Goal: Transaction & Acquisition: Book appointment/travel/reservation

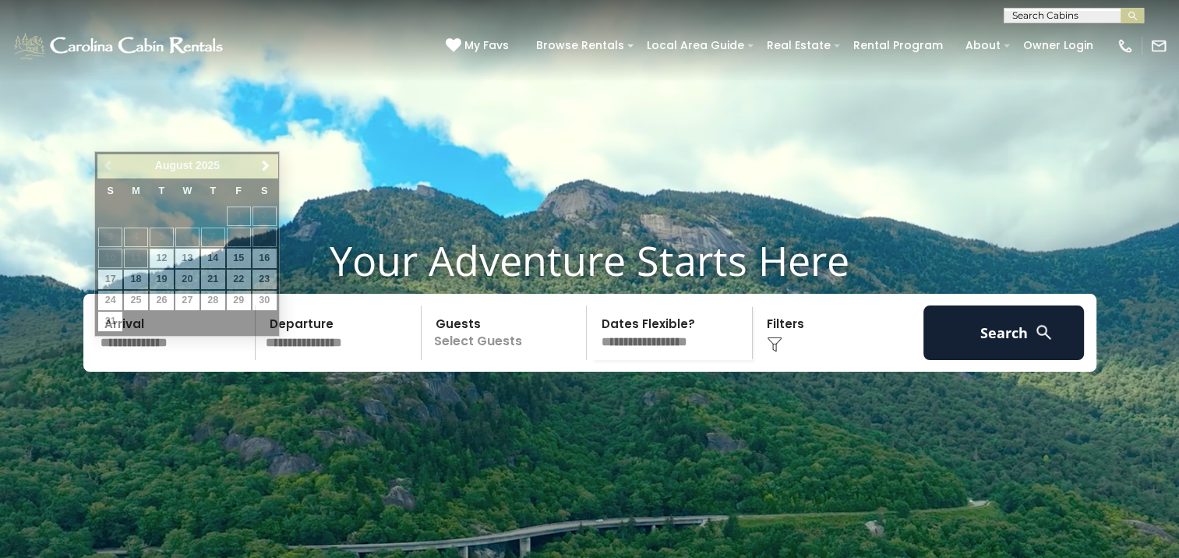
click at [200, 360] on input "text" at bounding box center [175, 332] width 161 height 55
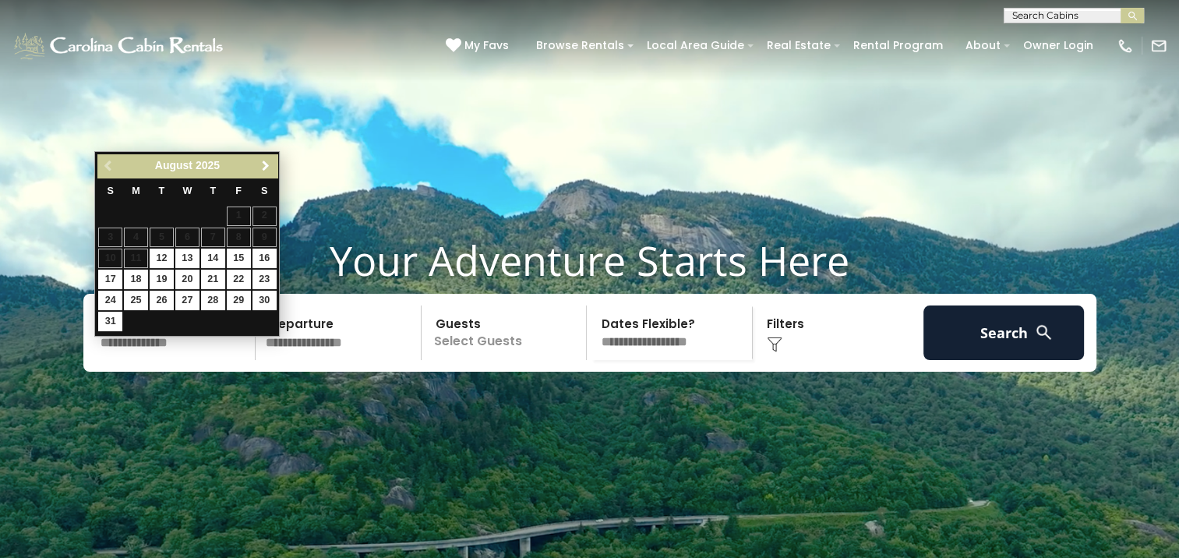
click at [260, 164] on span "Next" at bounding box center [265, 166] width 12 height 12
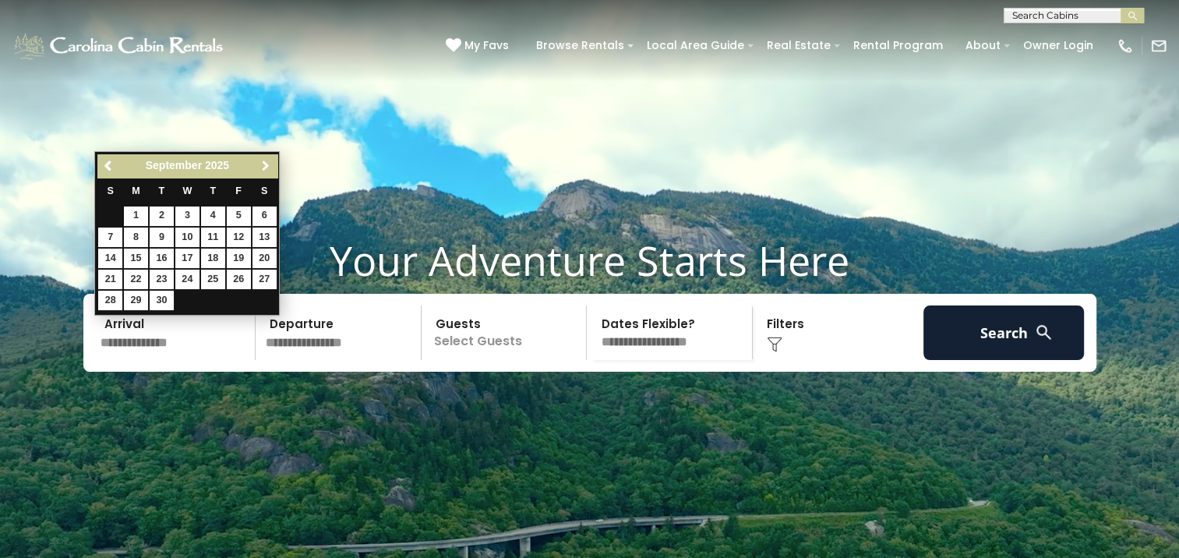
click at [263, 163] on span "Next" at bounding box center [265, 166] width 12 height 12
click at [268, 164] on span "Next" at bounding box center [265, 166] width 12 height 12
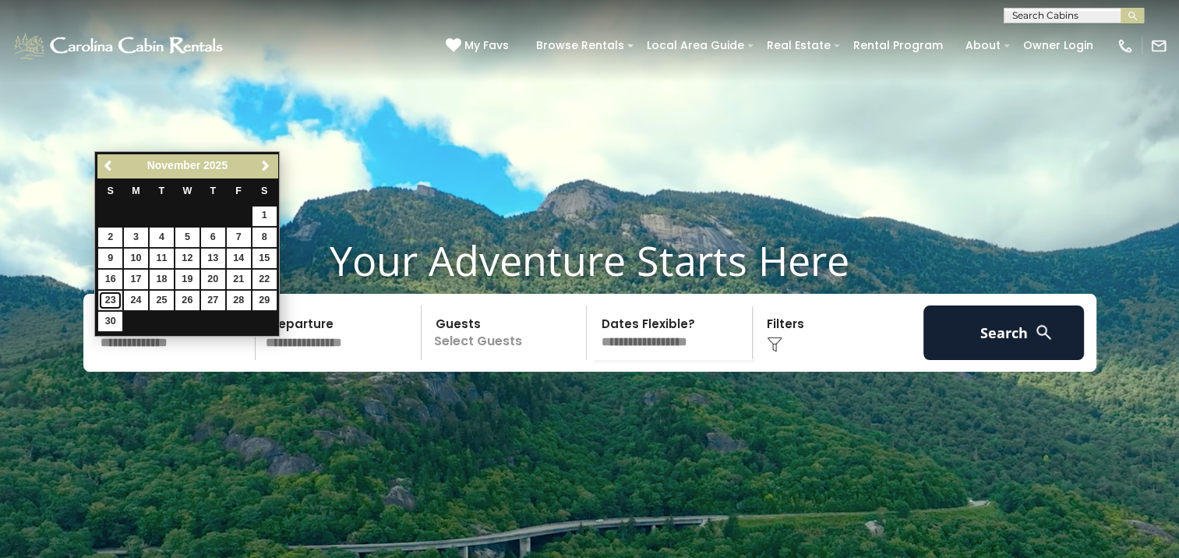
click at [109, 298] on link "23" at bounding box center [110, 300] width 24 height 19
type input "********"
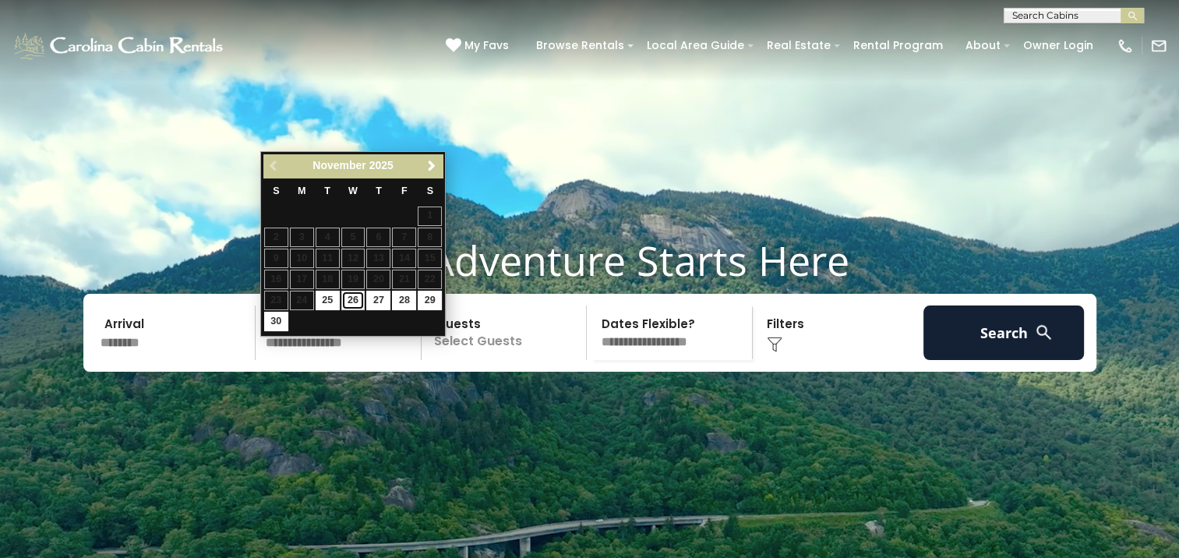
click at [360, 298] on link "26" at bounding box center [353, 300] width 24 height 19
type input "********"
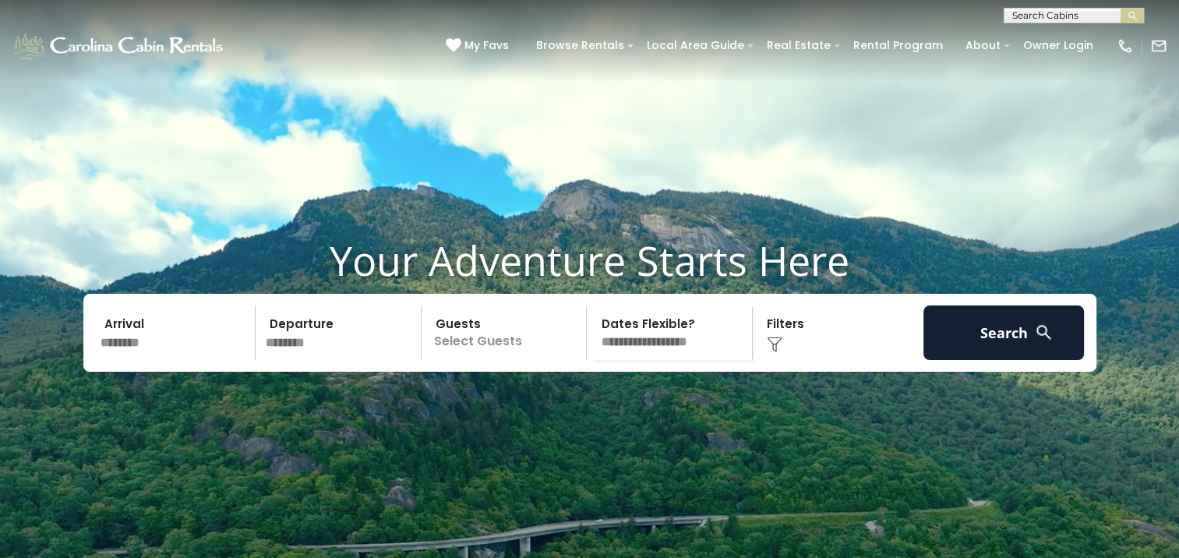
click at [523, 360] on p "Select Guests" at bounding box center [506, 332] width 160 height 55
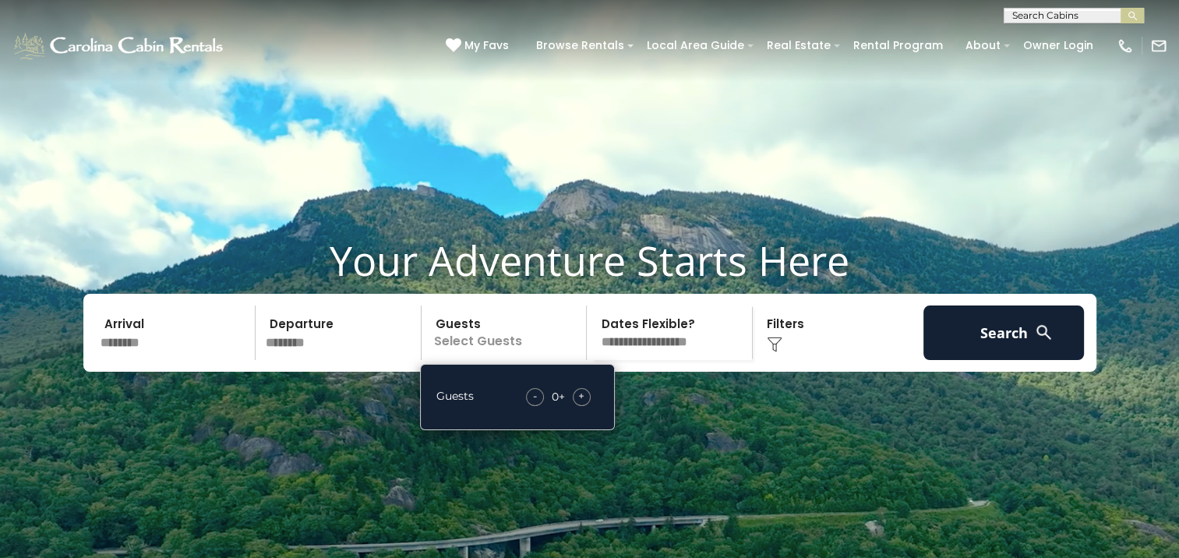
click at [580, 404] on span "+" at bounding box center [581, 396] width 6 height 16
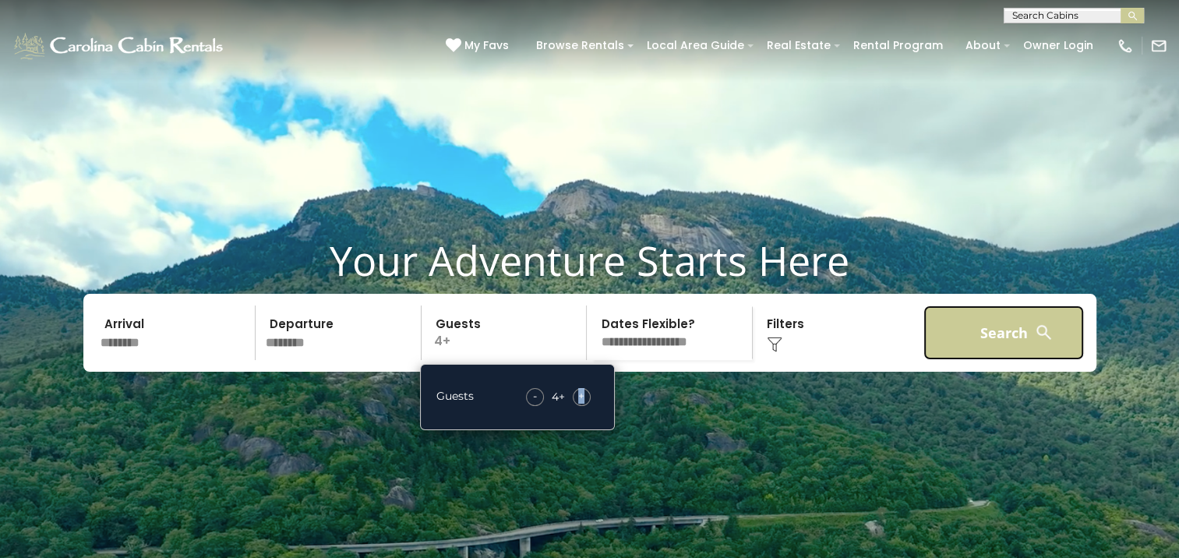
click at [962, 355] on button "Search" at bounding box center [1003, 332] width 161 height 55
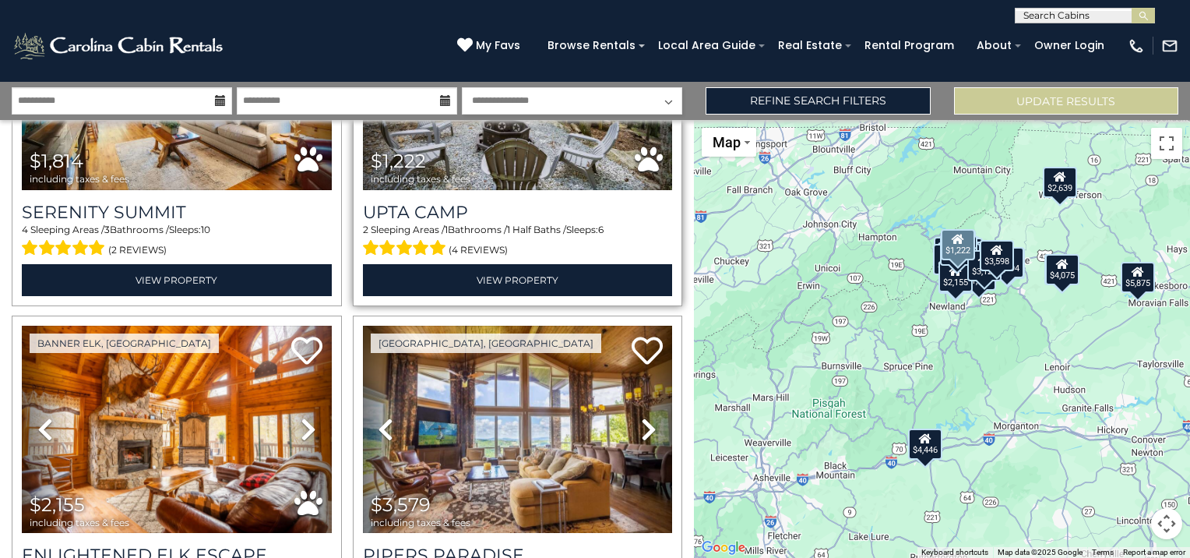
scroll to position [2103, 0]
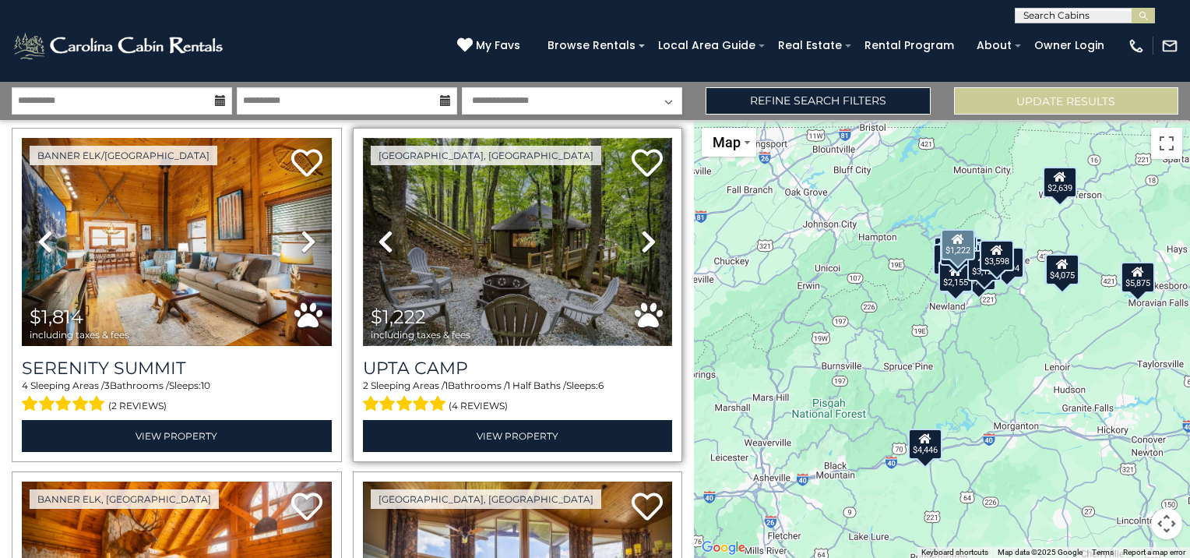
click at [534, 240] on img at bounding box center [518, 241] width 310 height 207
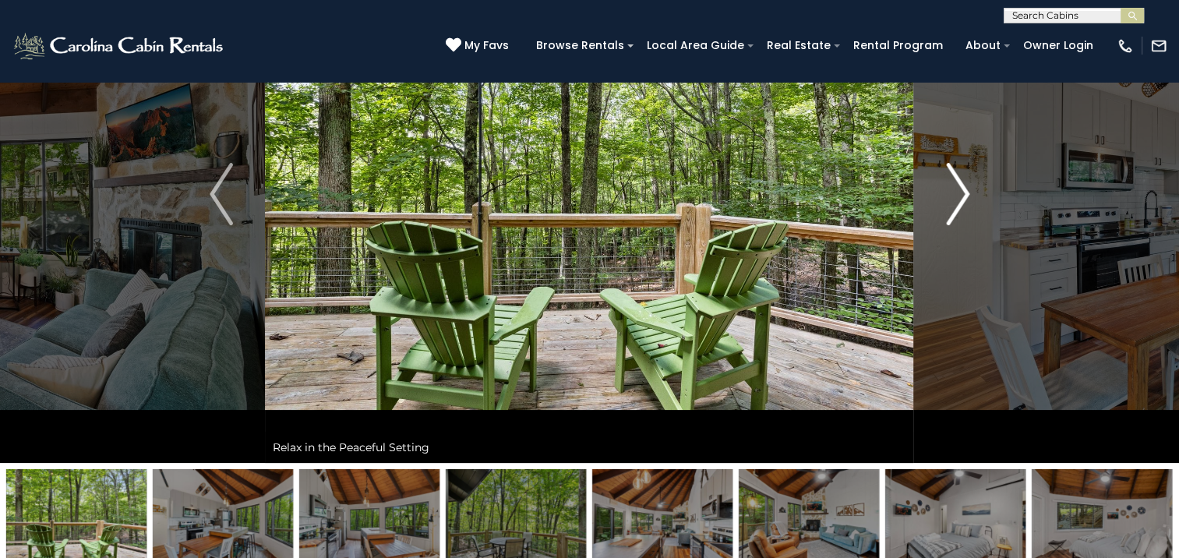
click at [961, 196] on img "Next" at bounding box center [957, 194] width 23 height 62
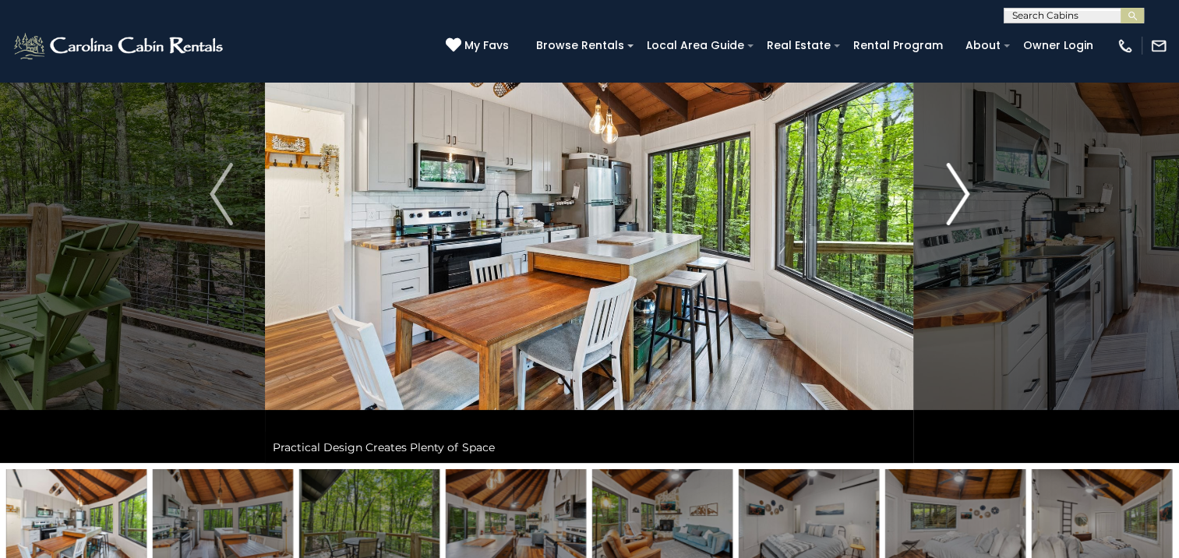
click at [961, 196] on img "Next" at bounding box center [957, 194] width 23 height 62
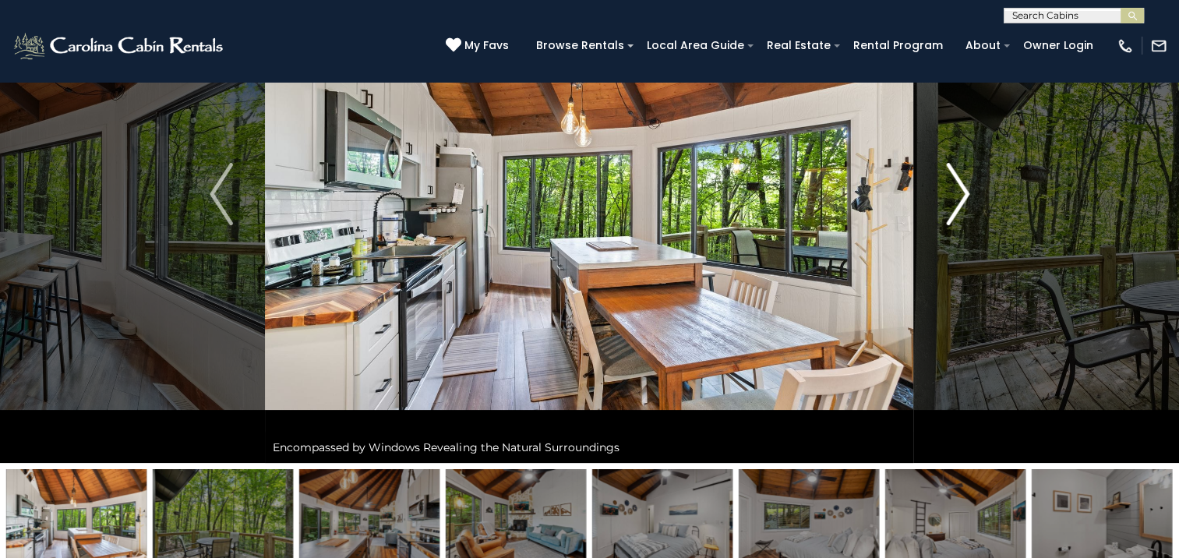
click at [961, 196] on img "Next" at bounding box center [957, 194] width 23 height 62
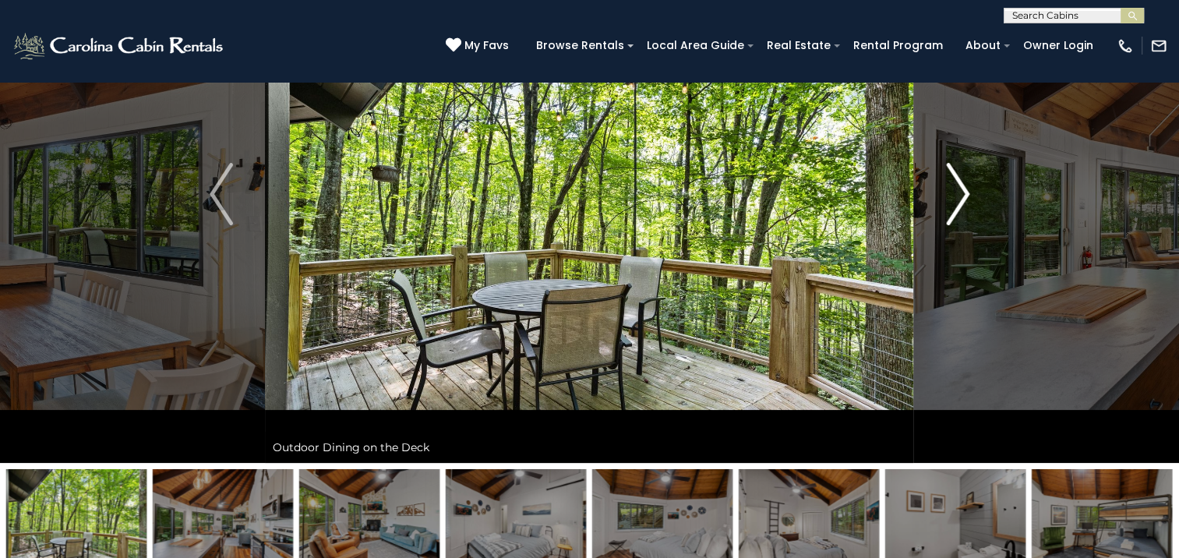
click at [961, 196] on img "Next" at bounding box center [957, 194] width 23 height 62
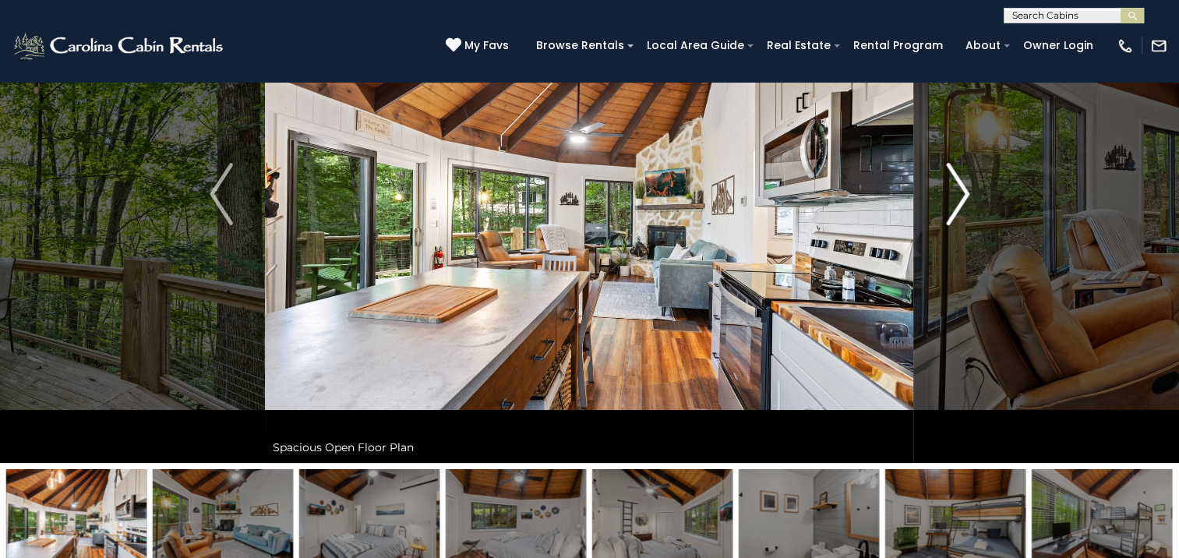
click at [961, 196] on img "Next" at bounding box center [957, 194] width 23 height 62
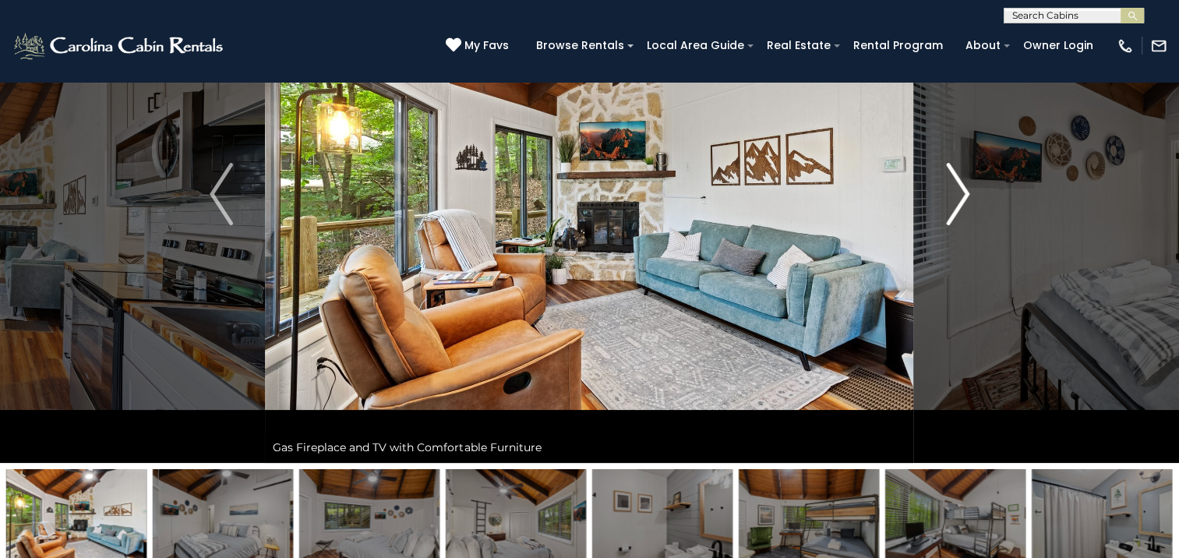
click at [961, 196] on img "Next" at bounding box center [957, 194] width 23 height 62
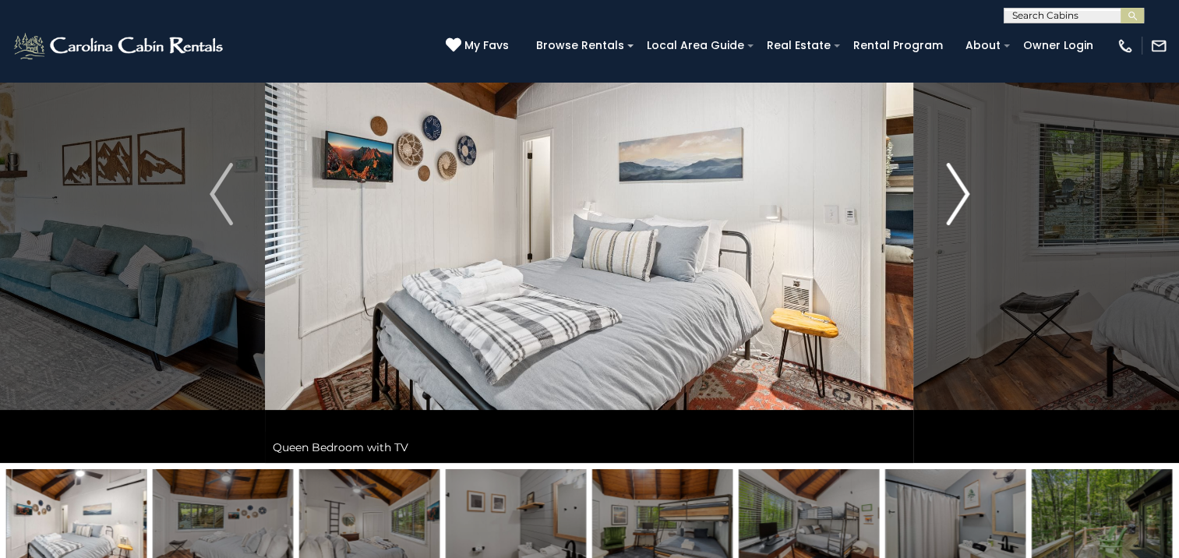
click at [961, 196] on img "Next" at bounding box center [957, 194] width 23 height 62
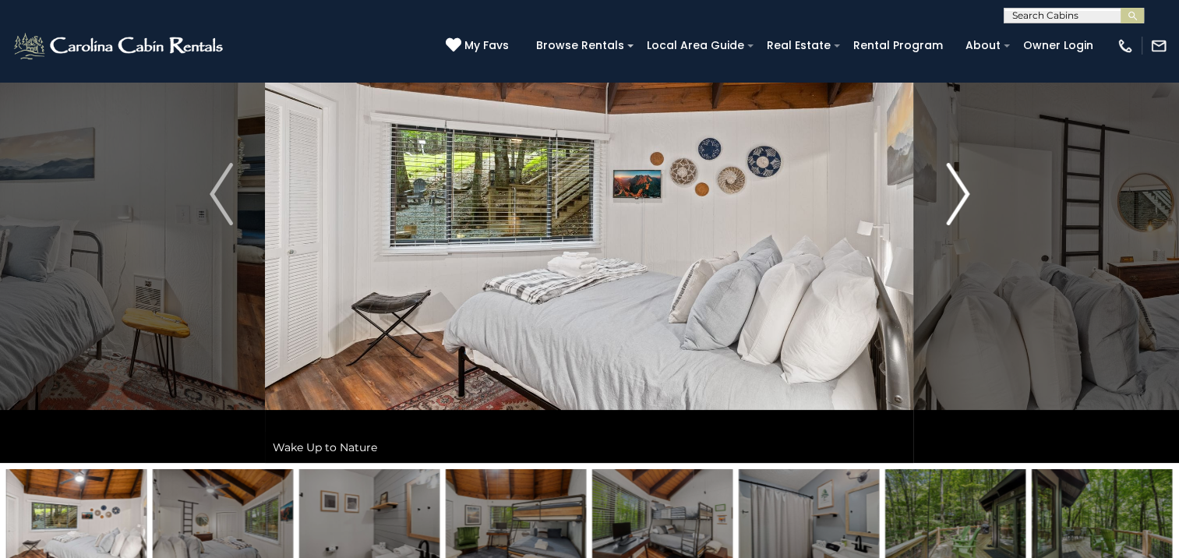
click at [961, 196] on img "Next" at bounding box center [957, 194] width 23 height 62
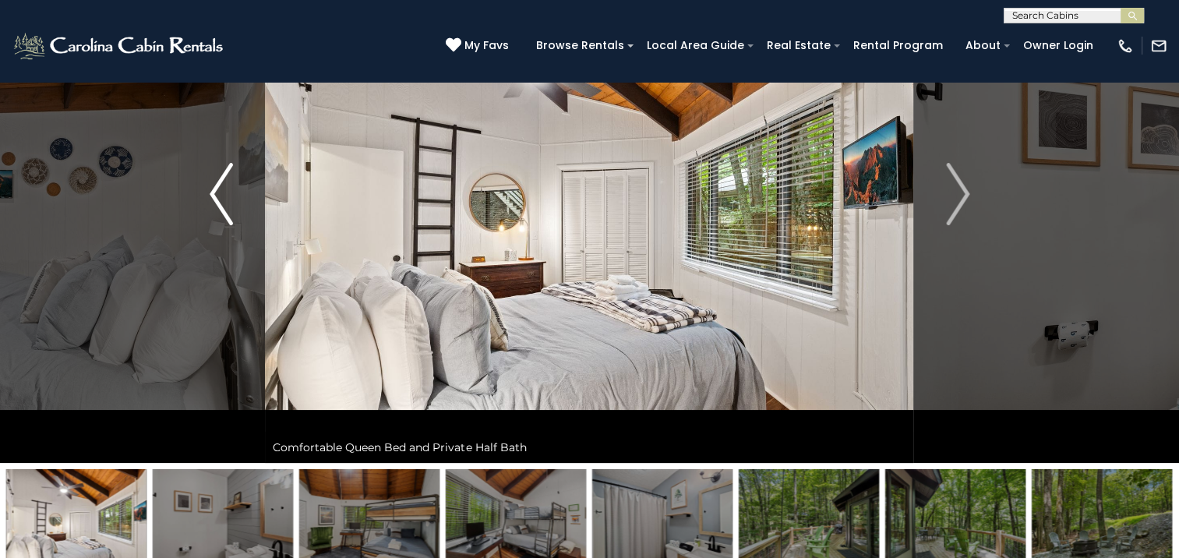
click at [224, 189] on img "Previous" at bounding box center [221, 194] width 23 height 62
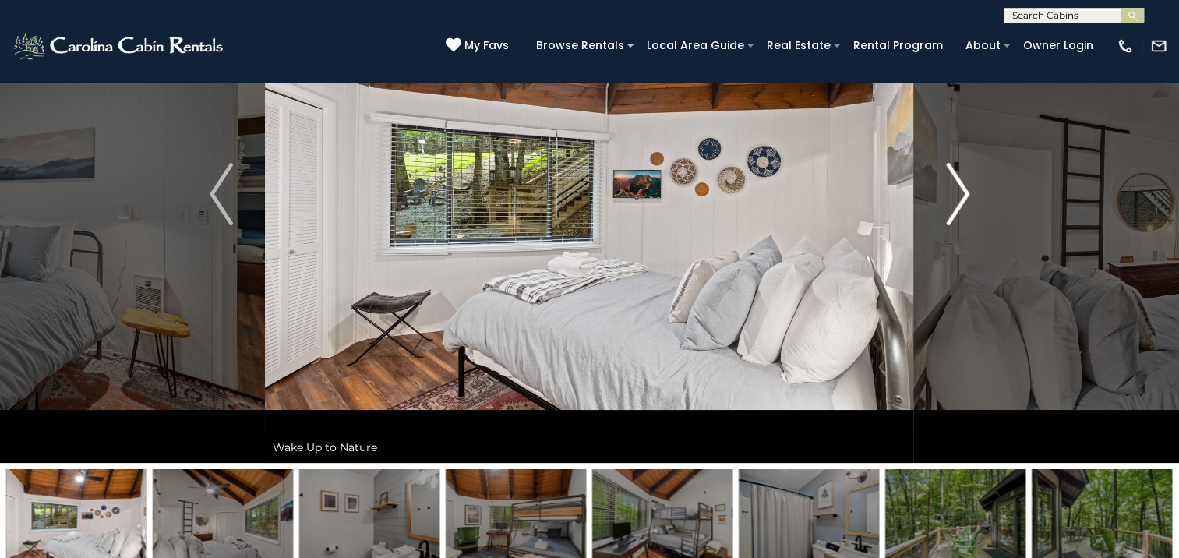
click at [954, 189] on img "Next" at bounding box center [957, 194] width 23 height 62
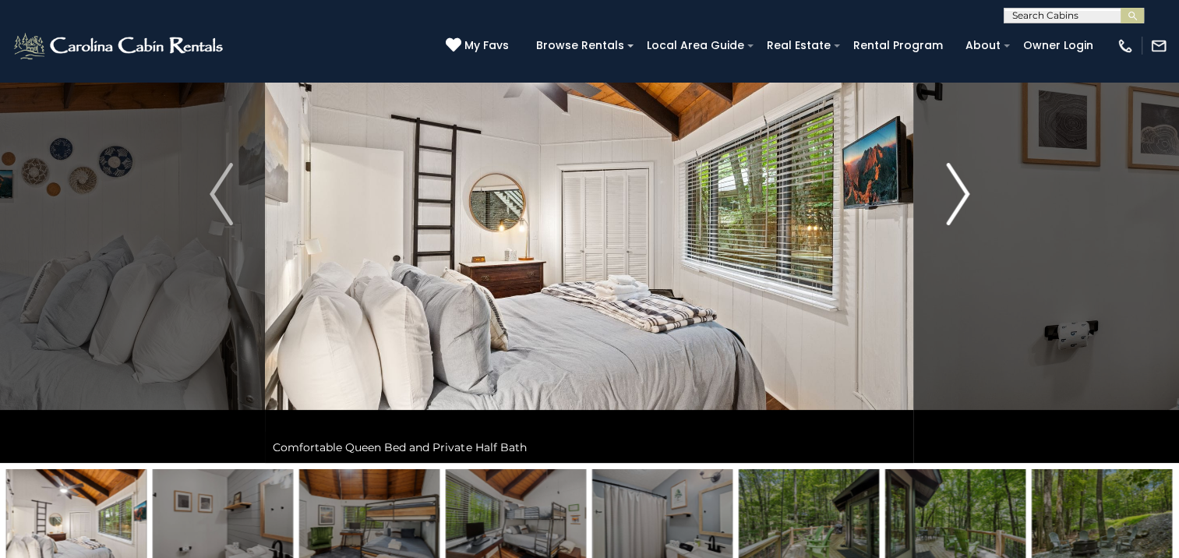
click at [954, 190] on img "Next" at bounding box center [957, 194] width 23 height 62
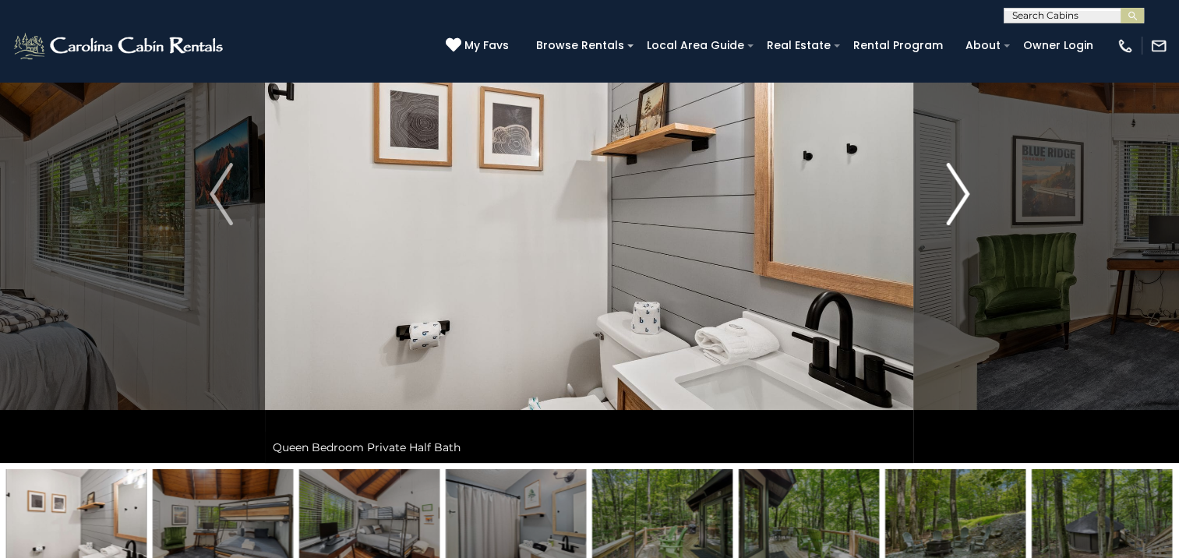
click at [954, 190] on img "Next" at bounding box center [957, 194] width 23 height 62
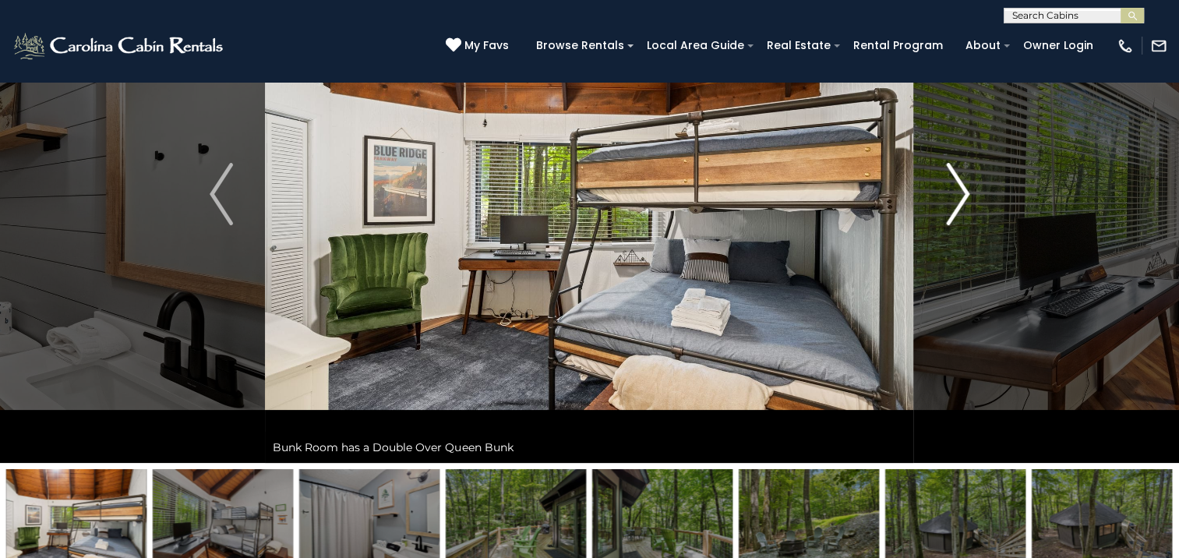
click at [954, 190] on img "Next" at bounding box center [957, 194] width 23 height 62
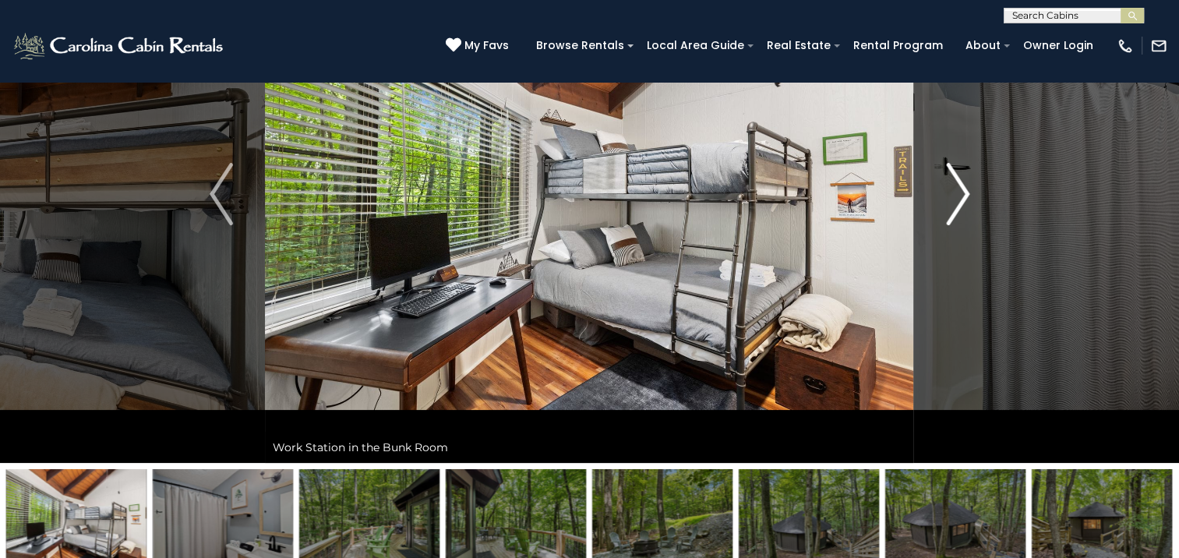
click at [954, 190] on img "Next" at bounding box center [957, 194] width 23 height 62
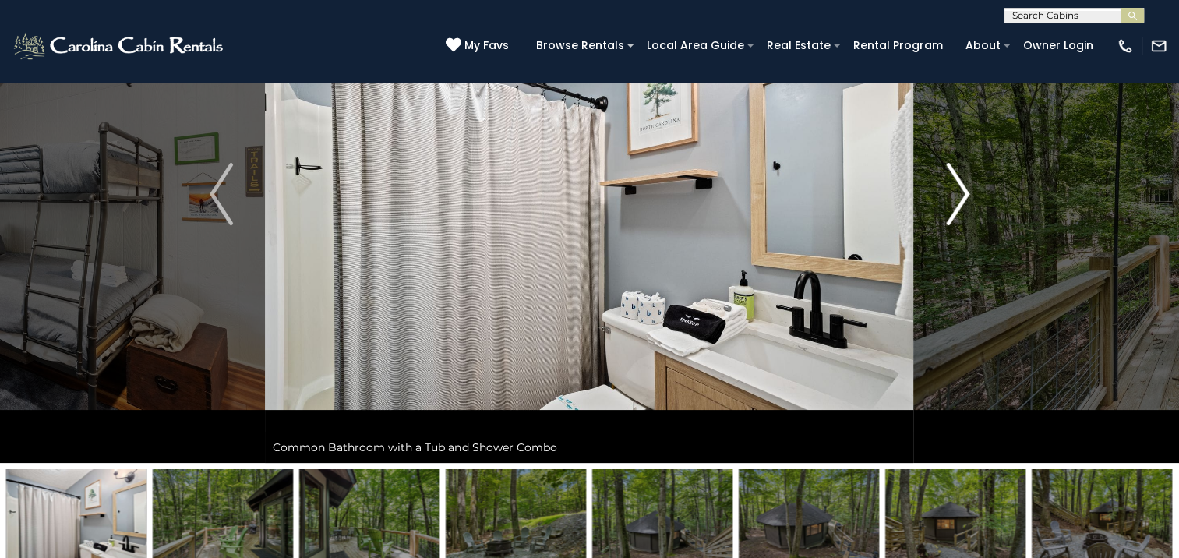
click at [954, 190] on img "Next" at bounding box center [957, 194] width 23 height 62
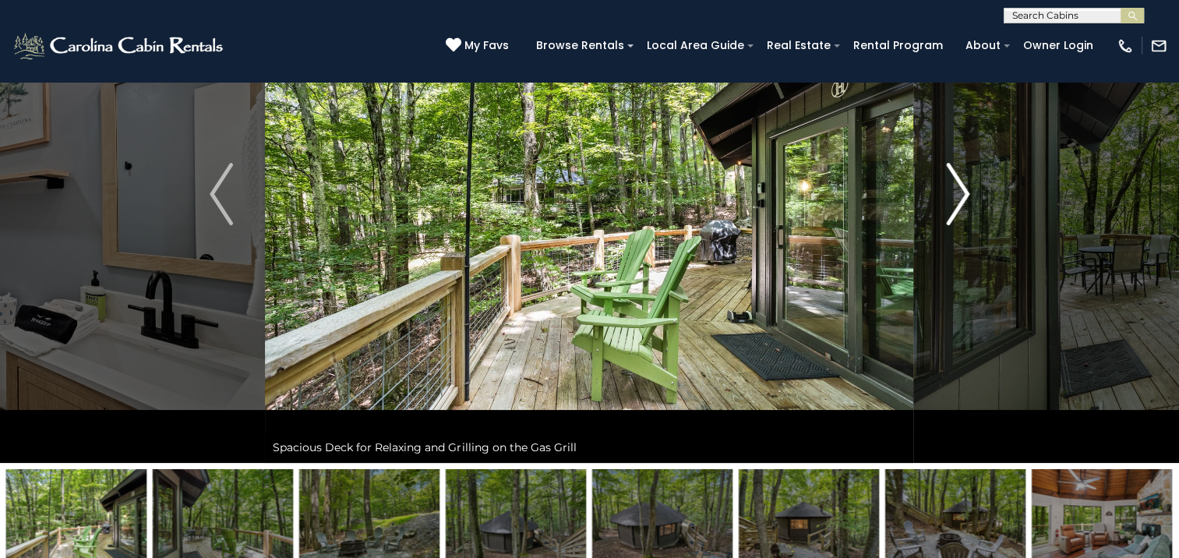
click at [954, 190] on img "Next" at bounding box center [957, 194] width 23 height 62
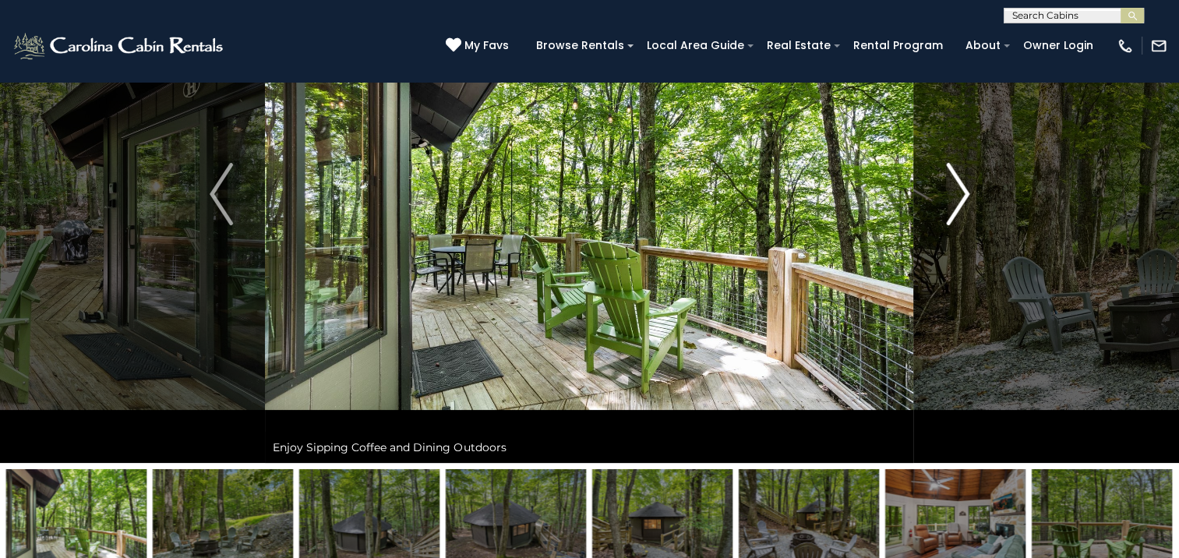
click at [954, 190] on img "Next" at bounding box center [957, 194] width 23 height 62
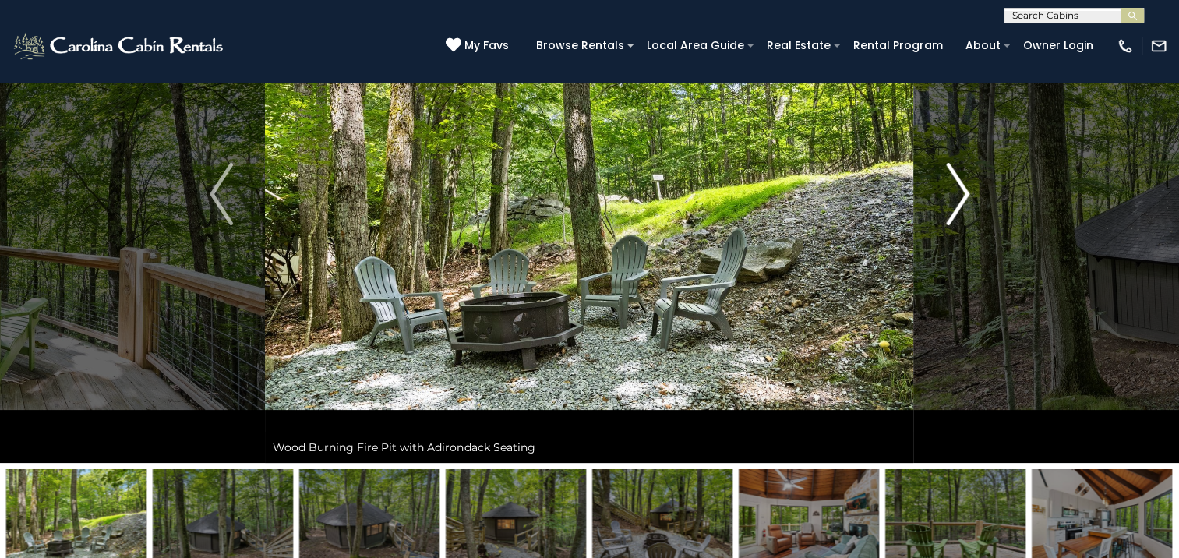
click at [954, 190] on img "Next" at bounding box center [957, 194] width 23 height 62
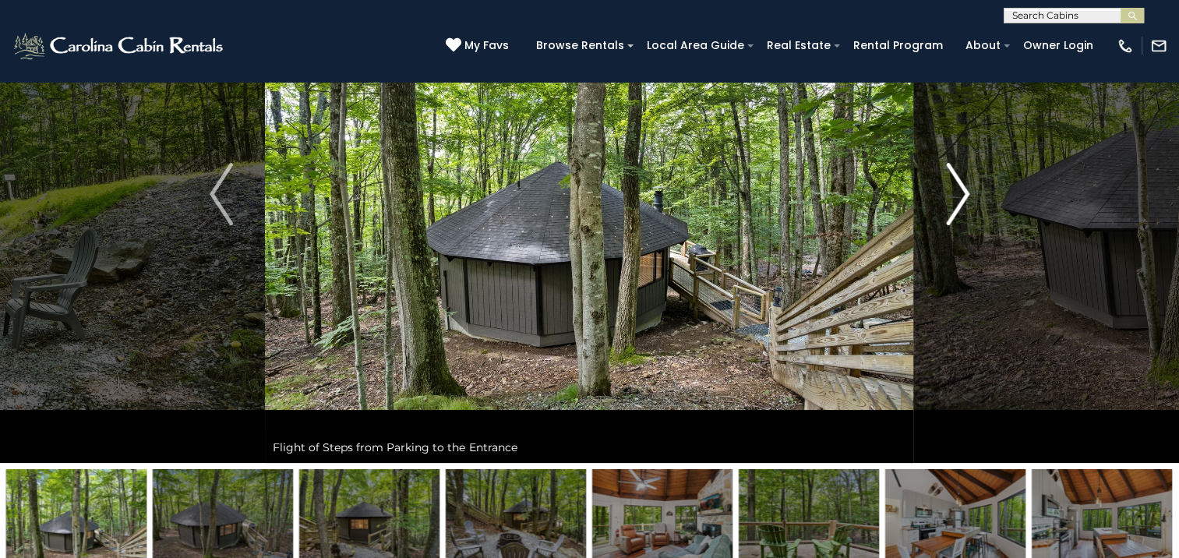
click at [954, 190] on img "Next" at bounding box center [957, 194] width 23 height 62
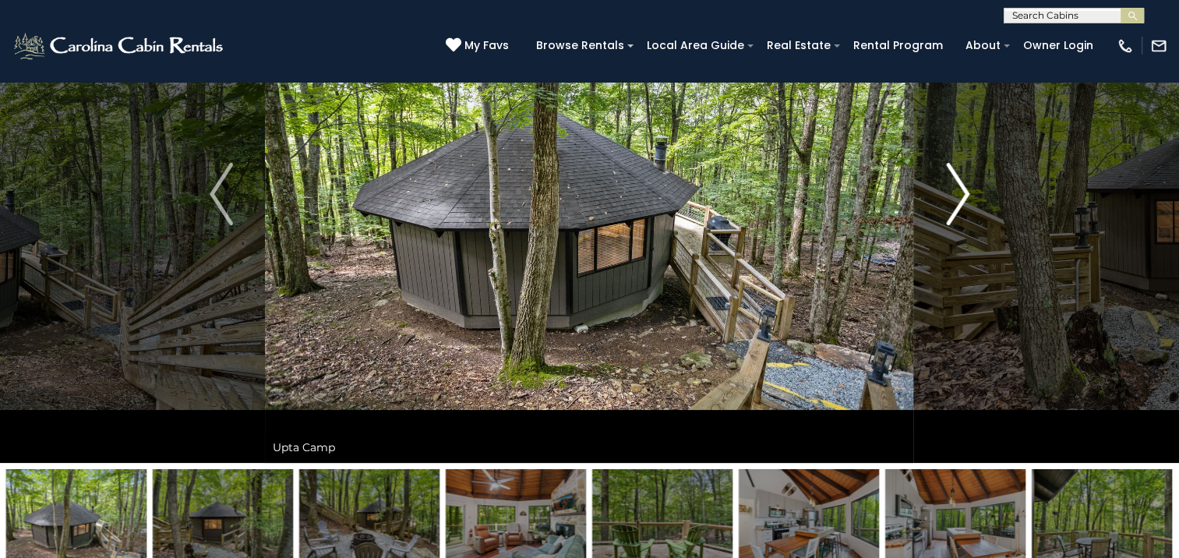
click at [954, 190] on img "Next" at bounding box center [957, 194] width 23 height 62
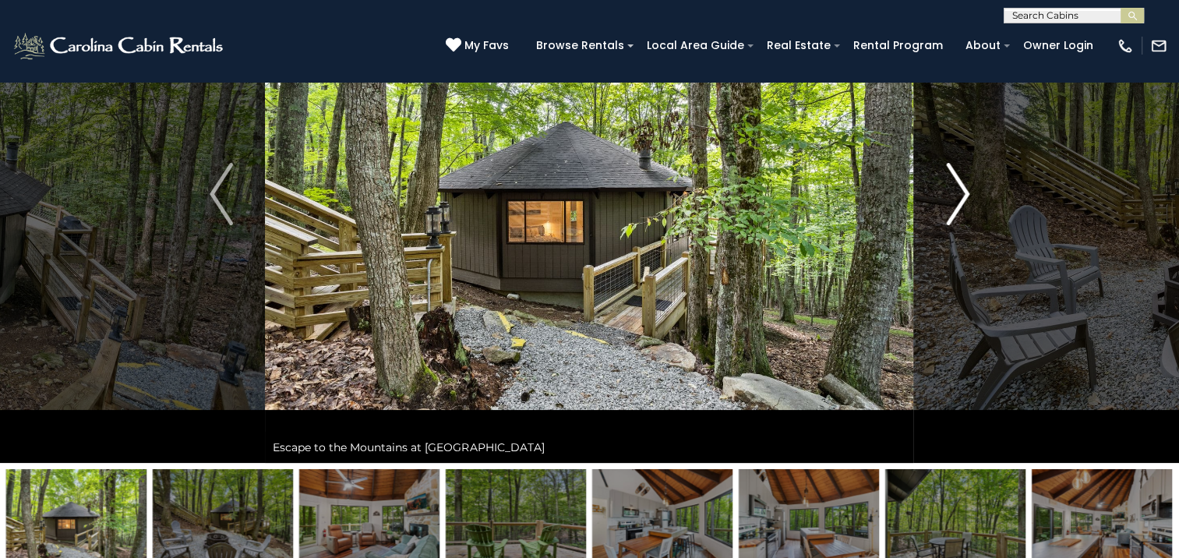
click at [954, 190] on img "Next" at bounding box center [957, 194] width 23 height 62
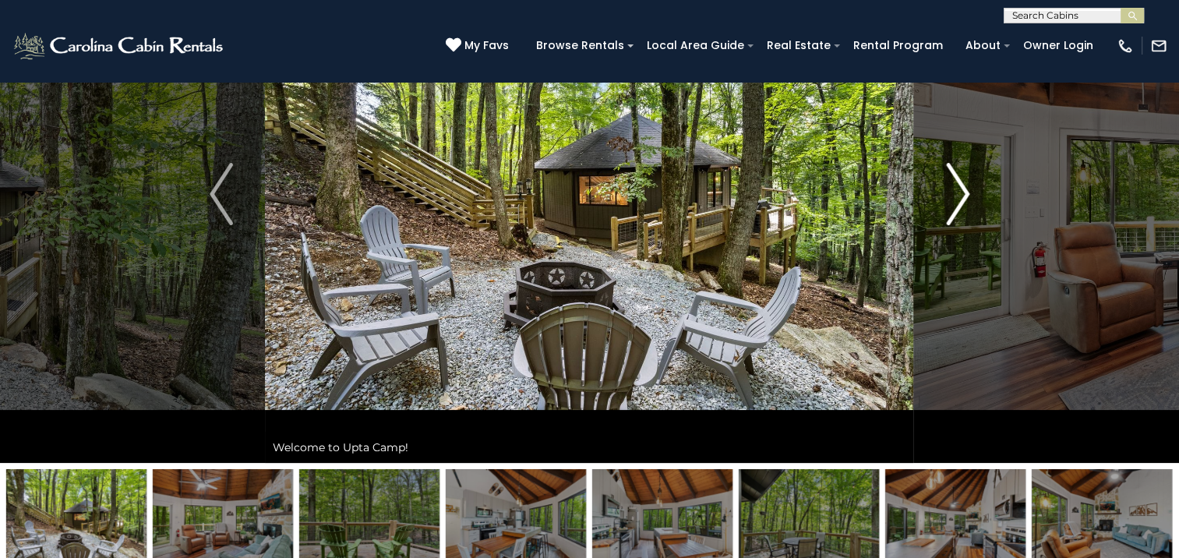
click at [954, 190] on img "Next" at bounding box center [957, 194] width 23 height 62
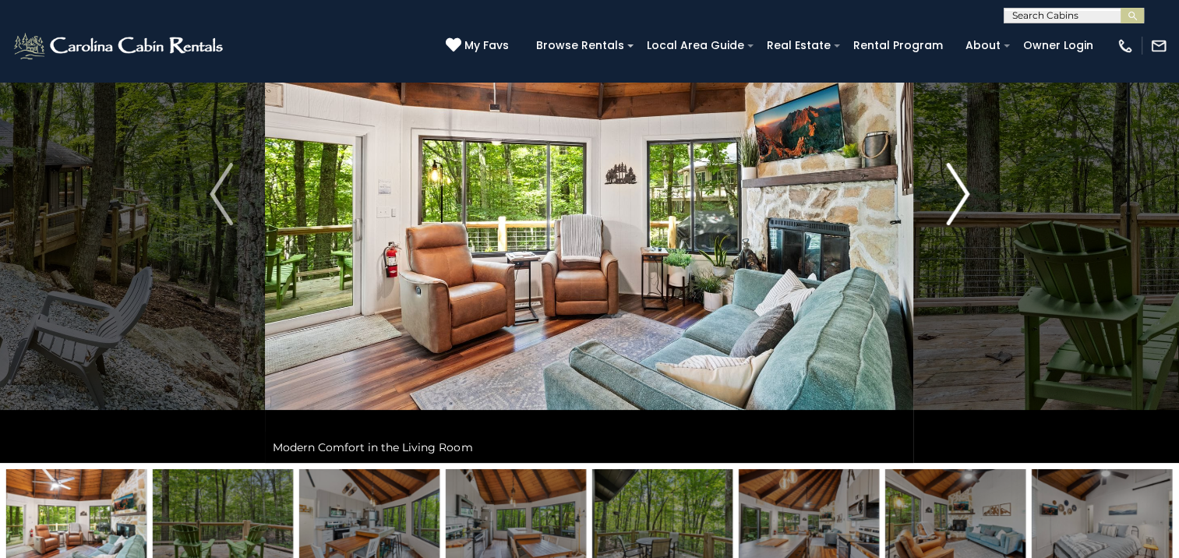
click at [954, 190] on img "Next" at bounding box center [957, 194] width 23 height 62
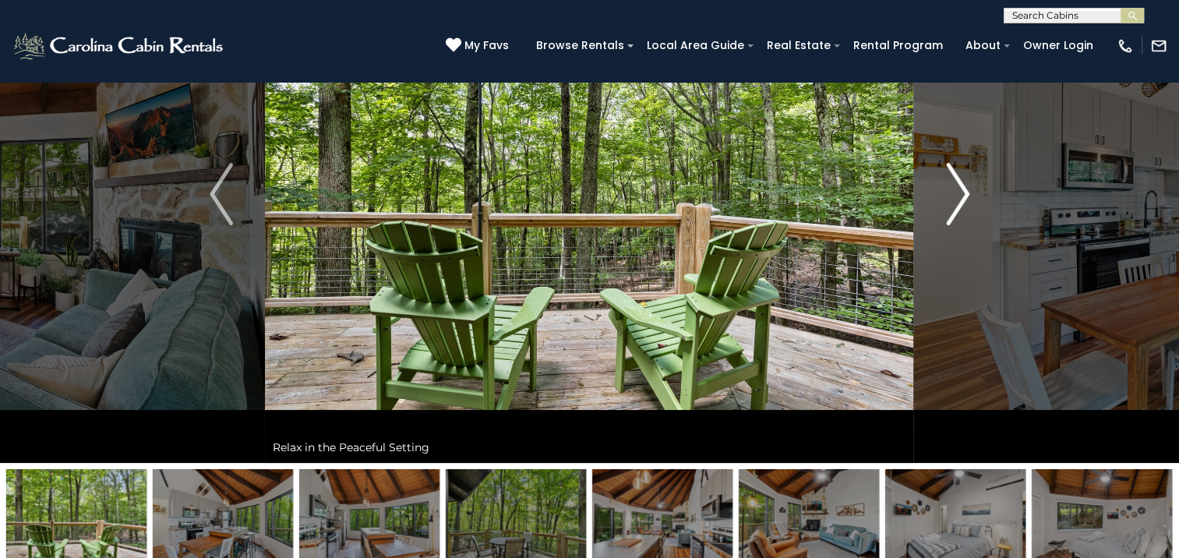
click at [954, 190] on img "Next" at bounding box center [957, 194] width 23 height 62
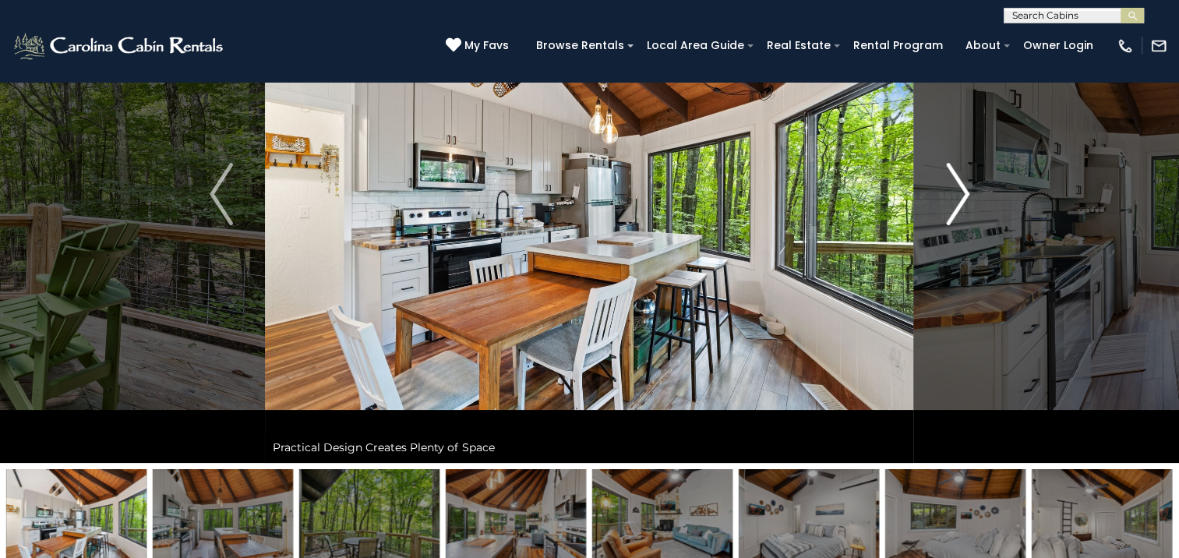
click at [956, 190] on img "Next" at bounding box center [957, 194] width 23 height 62
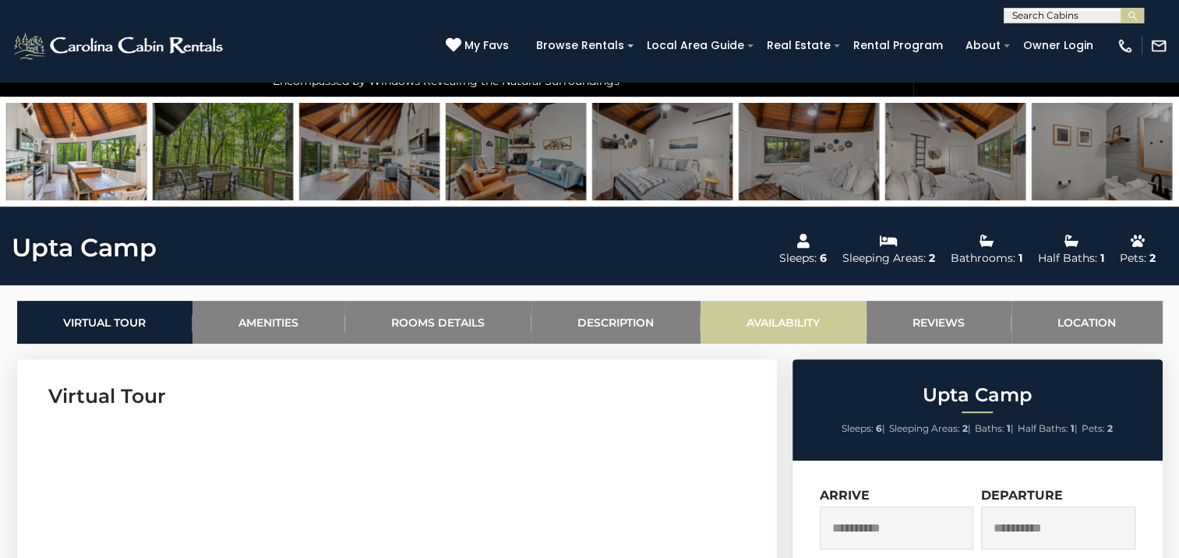
scroll to position [467, 0]
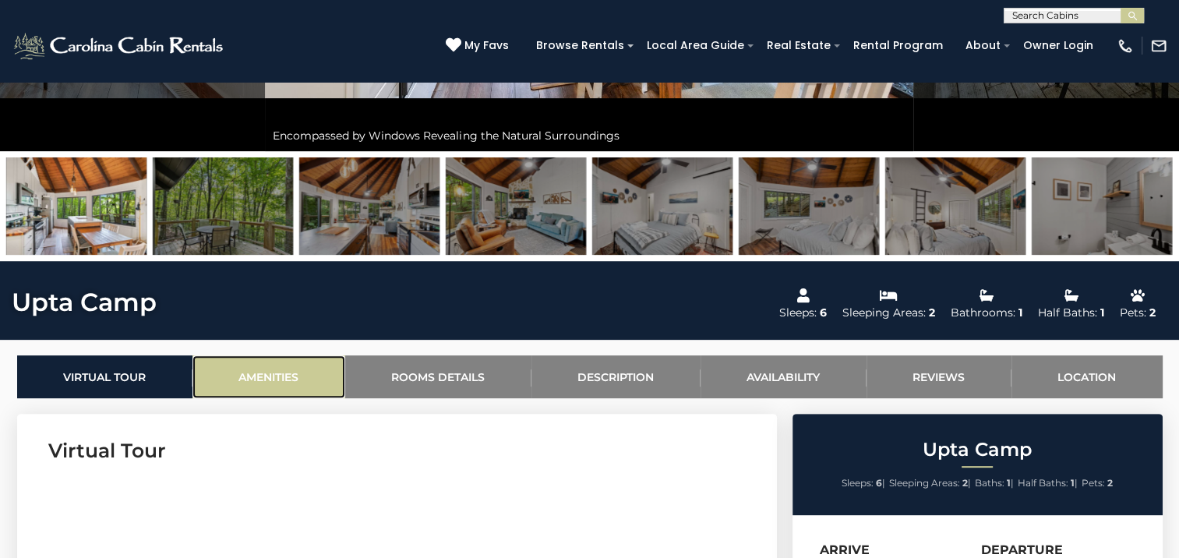
click at [273, 368] on link "Amenities" at bounding box center [268, 376] width 153 height 43
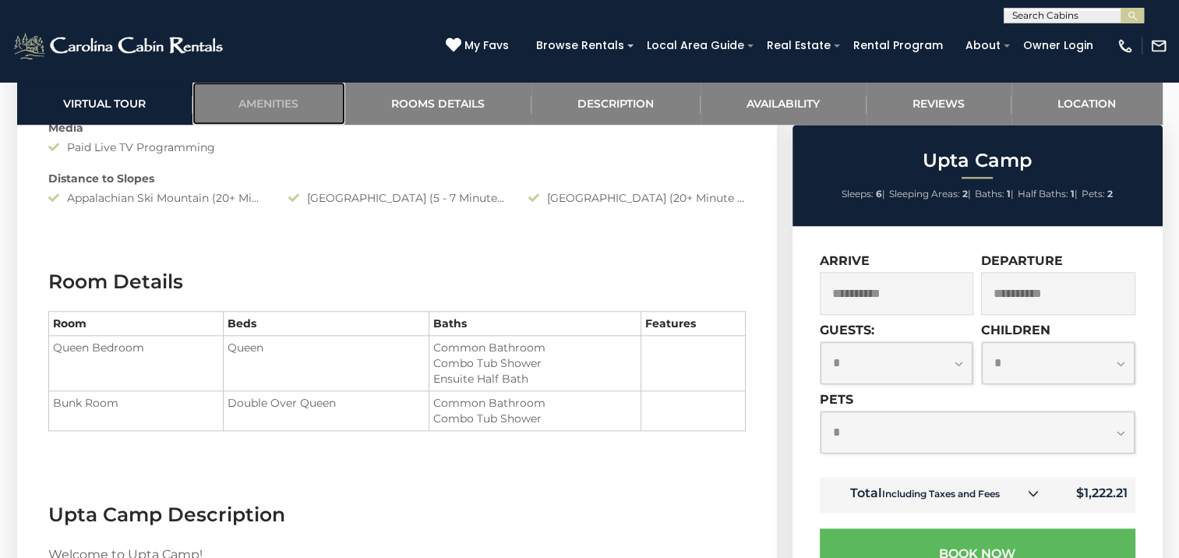
scroll to position [1627, 0]
